Goal: Find specific page/section

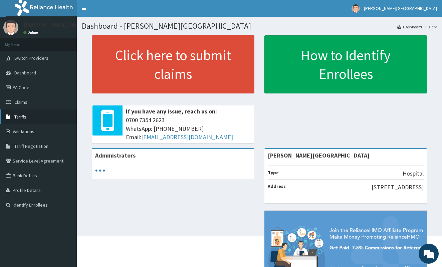
click at [32, 117] on link "Tariffs" at bounding box center [38, 117] width 77 height 15
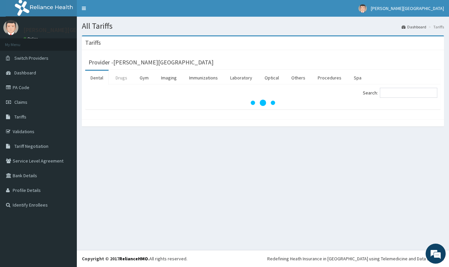
click at [123, 83] on link "Drugs" at bounding box center [121, 78] width 22 height 14
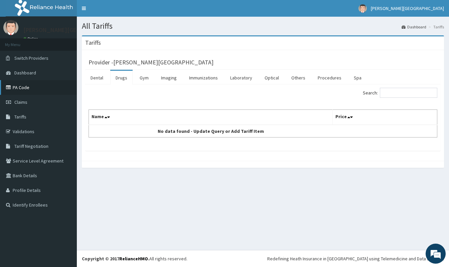
click at [20, 87] on link "PA Code" at bounding box center [38, 87] width 77 height 15
